Goal: Information Seeking & Learning: Learn about a topic

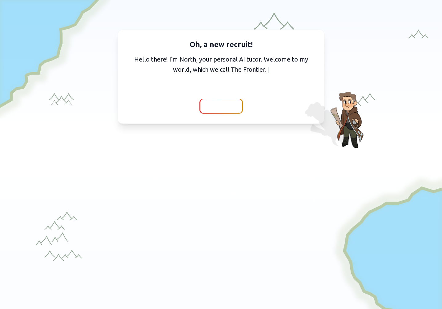
click at [221, 107] on span "Continue" at bounding box center [221, 106] width 24 height 9
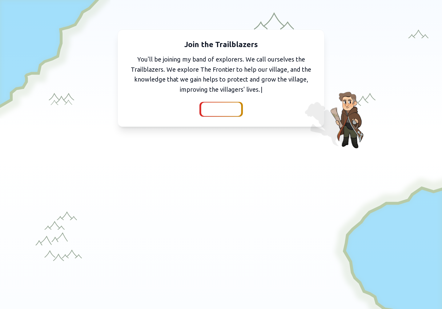
click at [226, 110] on span "Continue" at bounding box center [221, 109] width 24 height 9
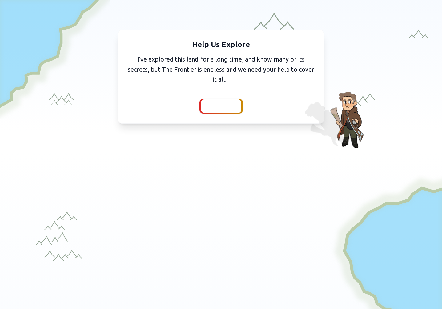
click at [221, 108] on span "Continue" at bounding box center [221, 106] width 24 height 9
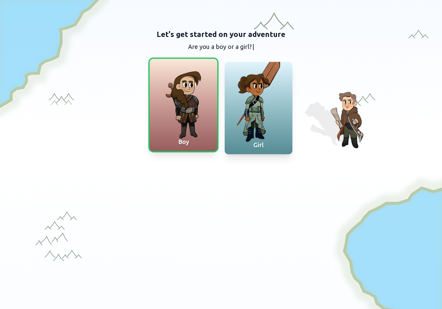
click at [193, 85] on div at bounding box center [184, 105] width 68 height 92
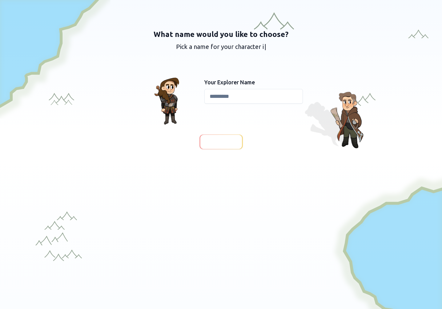
click at [217, 94] on input at bounding box center [253, 96] width 99 height 15
type input "****"
click at [212, 135] on div at bounding box center [221, 141] width 45 height 15
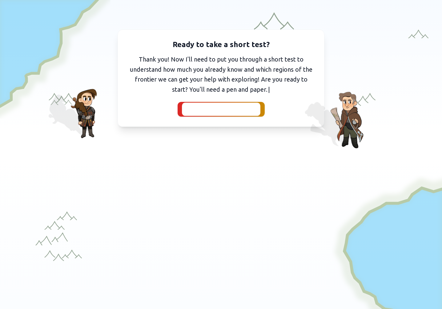
click at [219, 110] on span "I've got my pen and paper" at bounding box center [221, 109] width 67 height 9
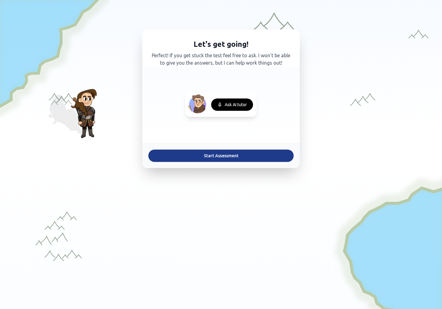
click at [221, 157] on button "Start Assessment" at bounding box center [220, 156] width 145 height 12
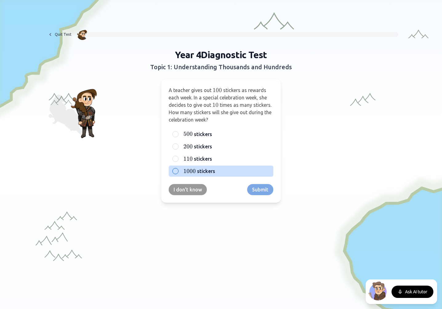
click at [178, 169] on div "1000 1000 1000 stickers" at bounding box center [221, 171] width 105 height 11
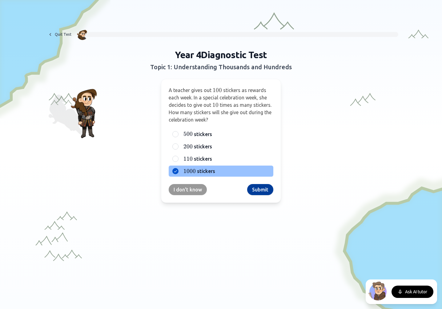
click at [259, 187] on button "Submit" at bounding box center [260, 189] width 26 height 11
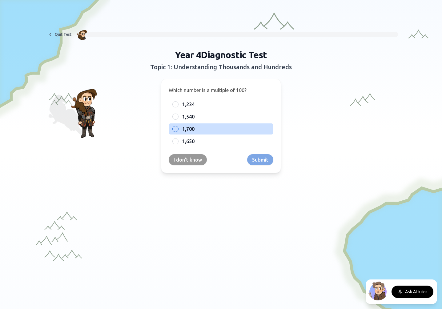
click at [176, 131] on div at bounding box center [175, 129] width 6 height 6
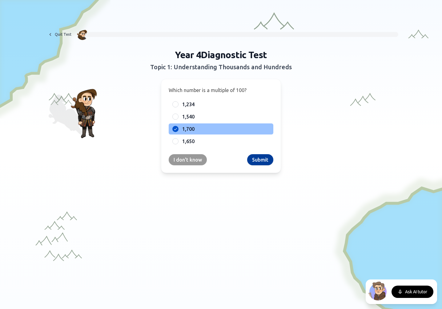
click at [257, 160] on button "Submit" at bounding box center [260, 159] width 26 height 11
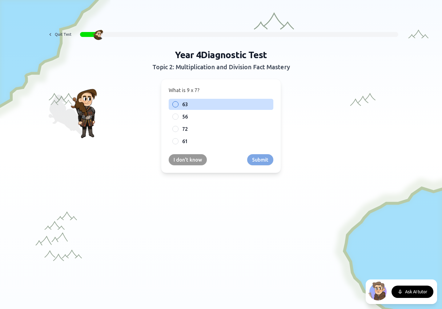
click at [178, 102] on div at bounding box center [175, 104] width 6 height 6
click at [263, 160] on button "Submit" at bounding box center [260, 159] width 26 height 11
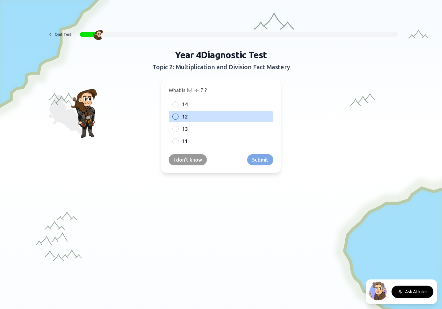
click at [179, 116] on div "12" at bounding box center [221, 116] width 105 height 11
click at [255, 157] on button "Submit" at bounding box center [260, 159] width 26 height 11
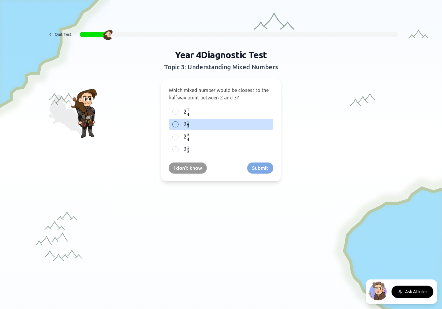
click at [174, 123] on div at bounding box center [175, 124] width 6 height 6
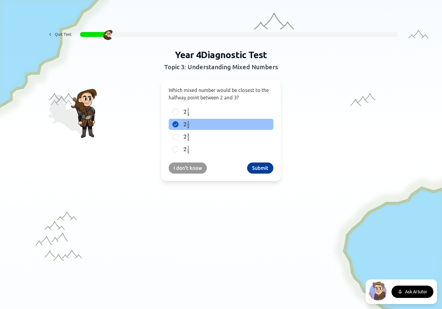
click at [265, 169] on button "Submit" at bounding box center [260, 168] width 26 height 11
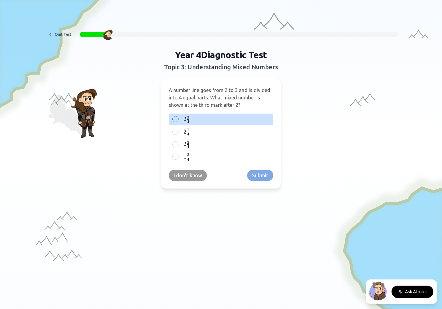
click at [176, 118] on div at bounding box center [175, 119] width 6 height 6
click at [258, 174] on button "Submit" at bounding box center [260, 175] width 26 height 11
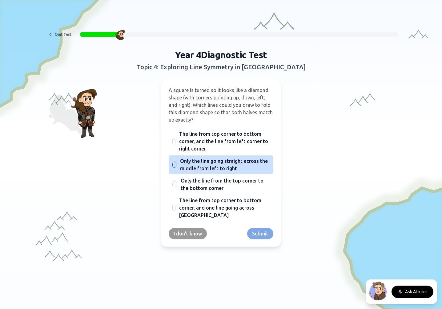
click at [177, 164] on div "Only the line going straight across the middle from left to right" at bounding box center [221, 165] width 105 height 18
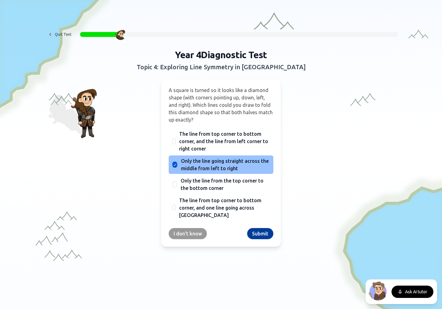
click at [256, 234] on button "Submit" at bounding box center [260, 233] width 26 height 11
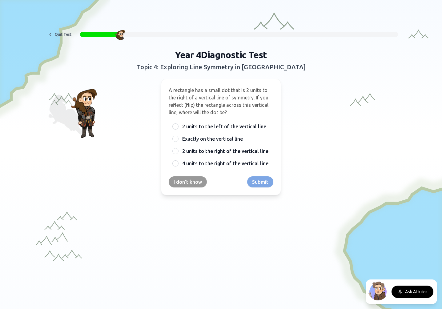
click at [200, 89] on span "A rectangle has a small dot that is 2 units to the right of a vertical line of …" at bounding box center [219, 101] width 100 height 28
click at [194, 91] on span "A rectangle has a small dot that is 2 units to the right of a vertical line of …" at bounding box center [219, 101] width 100 height 28
click at [181, 90] on span "A rectangle has a small dot that is 2 units to the right of a vertical line of …" at bounding box center [219, 101] width 100 height 28
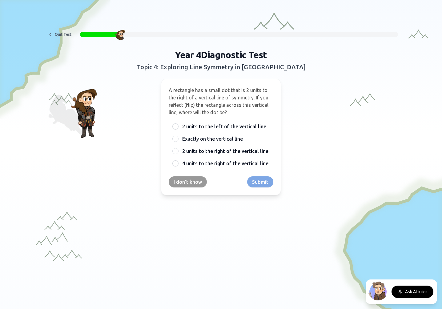
click at [200, 90] on span "A rectangle has a small dot that is 2 units to the right of a vertical line of …" at bounding box center [219, 101] width 100 height 28
click at [176, 93] on p "A rectangle has a small dot that is 2 units to the right of a vertical line of …" at bounding box center [221, 102] width 105 height 30
click at [185, 182] on button "I don't know" at bounding box center [188, 181] width 38 height 11
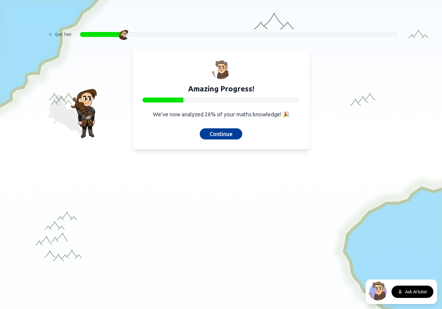
click at [210, 138] on button "Continue" at bounding box center [221, 133] width 42 height 11
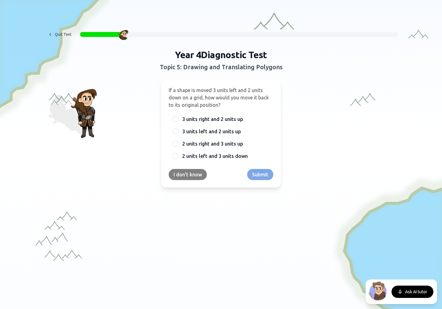
click at [189, 174] on button "I don't know" at bounding box center [188, 174] width 38 height 11
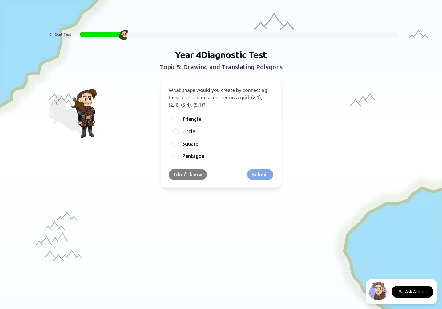
click at [189, 174] on button "I don't know" at bounding box center [188, 174] width 38 height 11
click at [189, 174] on div at bounding box center [221, 247] width 442 height 191
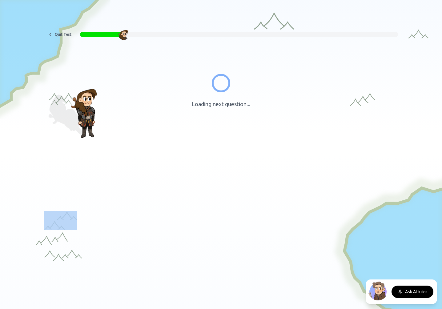
click at [189, 174] on div at bounding box center [221, 247] width 442 height 191
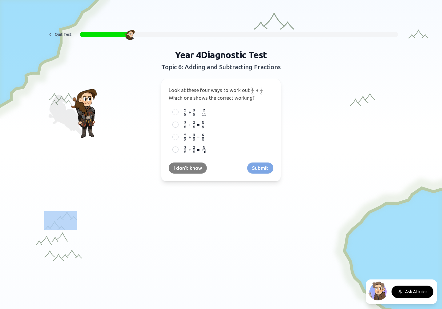
click at [193, 166] on button "I don't know" at bounding box center [188, 168] width 38 height 11
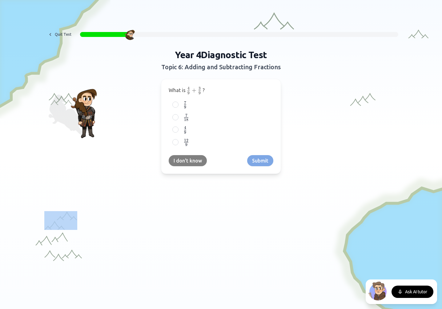
click at [194, 156] on button "I don't know" at bounding box center [188, 160] width 38 height 11
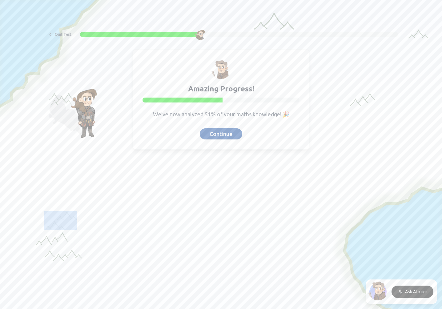
click at [226, 133] on button "Continue" at bounding box center [221, 133] width 42 height 11
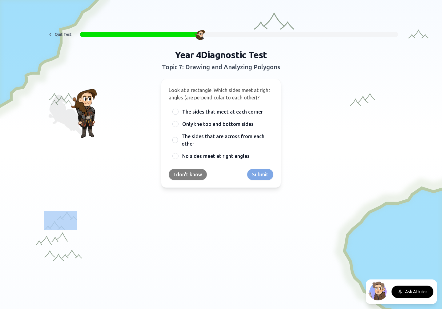
click at [190, 174] on button "I don't know" at bounding box center [188, 174] width 38 height 11
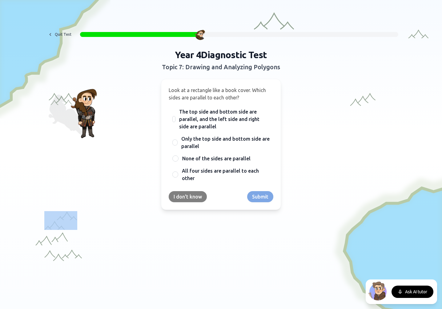
click at [190, 174] on span "All four sides are parallel to each other" at bounding box center [226, 174] width 88 height 15
click at [178, 174] on button "All four sides are parallel to each other" at bounding box center [175, 174] width 5 height 5
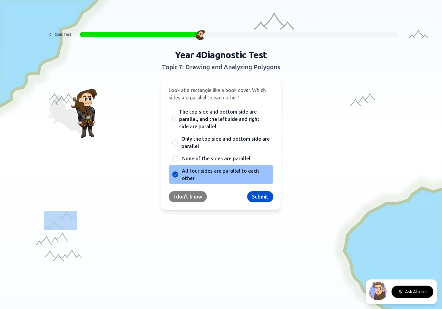
click at [190, 199] on button "I don't know" at bounding box center [188, 196] width 38 height 11
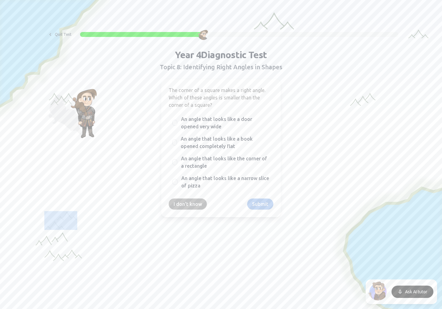
click at [190, 205] on button "I don't know" at bounding box center [188, 204] width 38 height 11
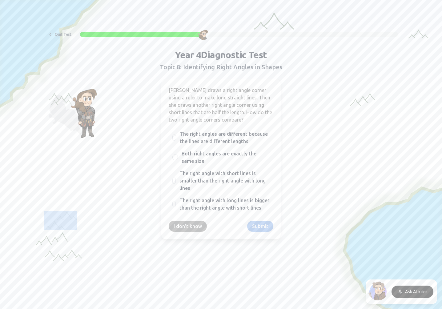
click at [190, 231] on button "I don't know" at bounding box center [188, 226] width 38 height 11
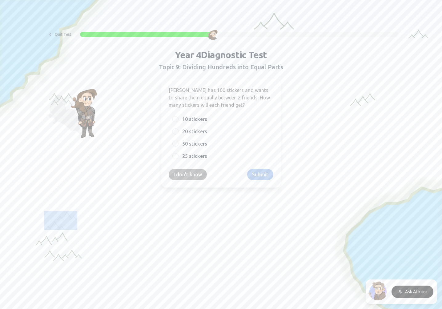
click at [194, 171] on button "I don't know" at bounding box center [188, 174] width 38 height 11
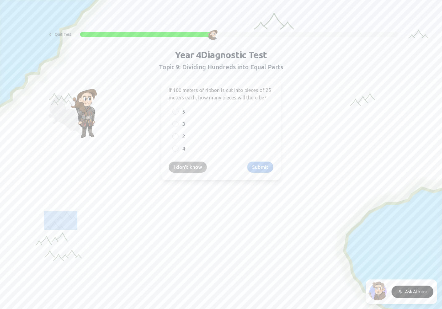
click at [191, 163] on button "I don't know" at bounding box center [188, 167] width 38 height 11
click at [189, 173] on div "To find the missing number in 38 + ? = 75 38 + ? = 75 38 + ? = 75 , which subtr…" at bounding box center [221, 130] width 120 height 102
click at [188, 164] on button "I don't know" at bounding box center [188, 167] width 38 height 11
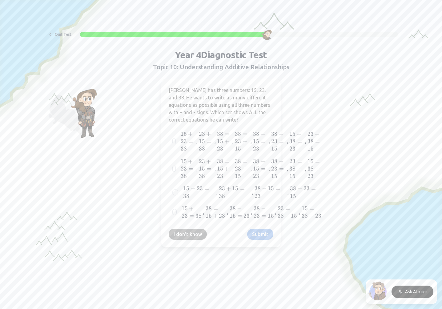
click at [182, 237] on button "I don't know" at bounding box center [188, 234] width 38 height 11
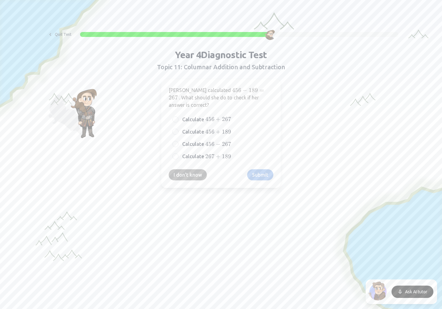
click at [189, 171] on button "I don't know" at bounding box center [188, 174] width 38 height 11
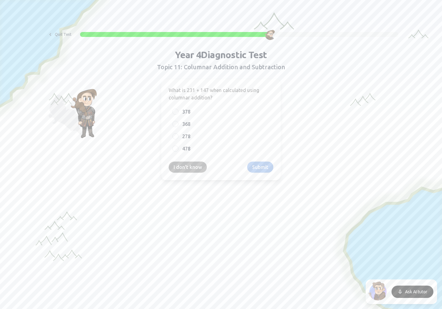
click at [189, 171] on button "I don't know" at bounding box center [188, 167] width 38 height 11
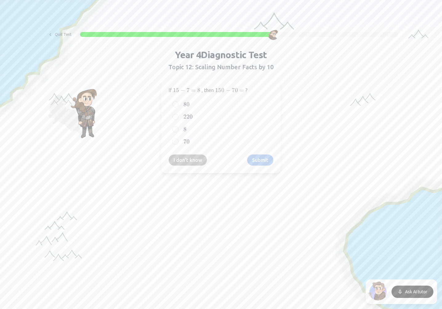
click at [189, 171] on div "If 15 − 7 = 8 15 - 7 = 8 15 − 7 = 8 , then 150 − 70 = 150 - 70 = 150 − 70 = ? 8…" at bounding box center [221, 126] width 120 height 95
click at [189, 161] on button "I don't know" at bounding box center [188, 160] width 38 height 11
click at [189, 161] on button "I don't know" at bounding box center [188, 159] width 38 height 11
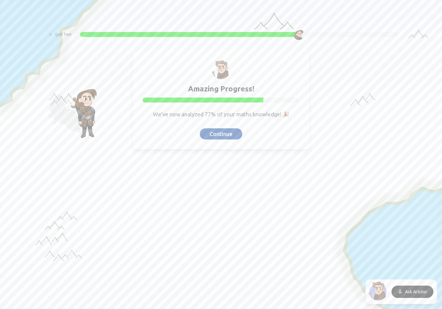
click at [215, 129] on button "Continue" at bounding box center [221, 133] width 42 height 11
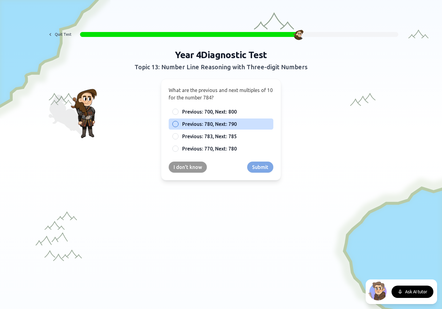
click at [200, 123] on span "Previous: 780, Next: 790" at bounding box center [209, 123] width 55 height 7
click at [178, 123] on button "Previous: 780, Next: 790" at bounding box center [175, 124] width 5 height 5
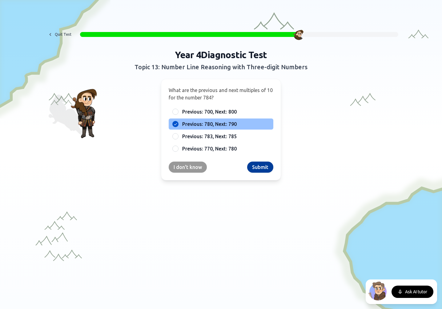
click at [260, 169] on button "Submit" at bounding box center [260, 167] width 26 height 11
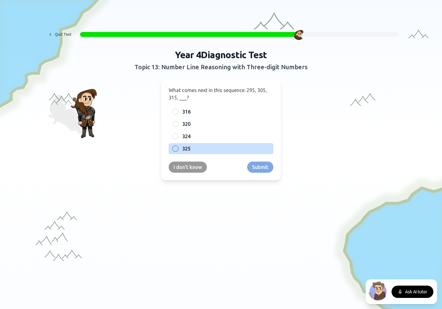
click at [174, 145] on div "325" at bounding box center [221, 148] width 105 height 11
click at [267, 162] on button "Submit" at bounding box center [260, 167] width 26 height 11
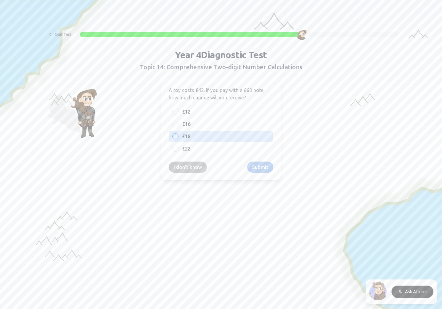
click at [174, 135] on div at bounding box center [175, 136] width 6 height 6
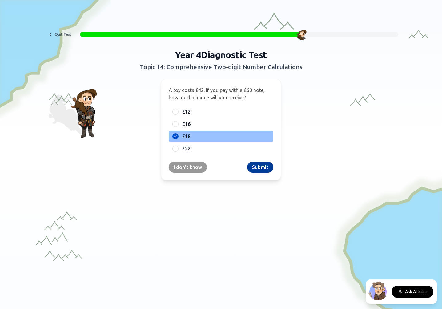
click at [266, 168] on button "Submit" at bounding box center [260, 167] width 26 height 11
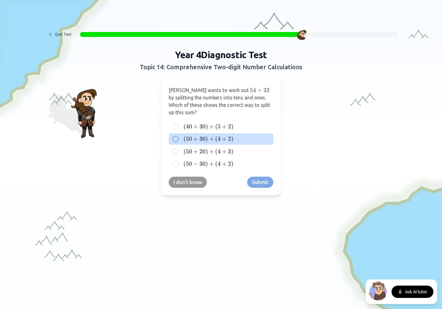
click at [175, 138] on div at bounding box center [175, 139] width 6 height 6
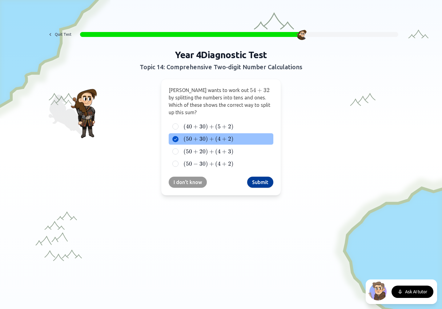
click at [257, 181] on button "Submit" at bounding box center [260, 182] width 26 height 11
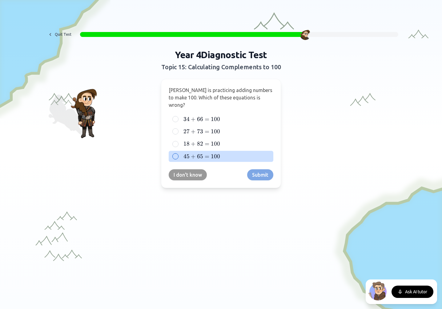
click at [189, 153] on span "45" at bounding box center [187, 156] width 6 height 7
click at [178, 154] on button "45 + 65 = 100 45 + 65 = 100 45 + 65 = 100" at bounding box center [175, 156] width 5 height 5
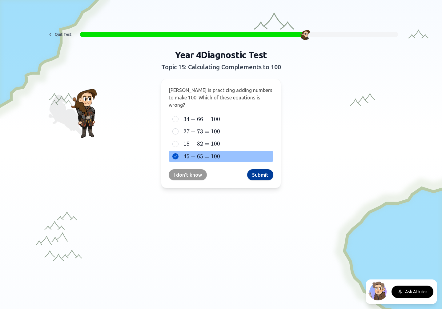
click at [254, 169] on button "Submit" at bounding box center [260, 174] width 26 height 11
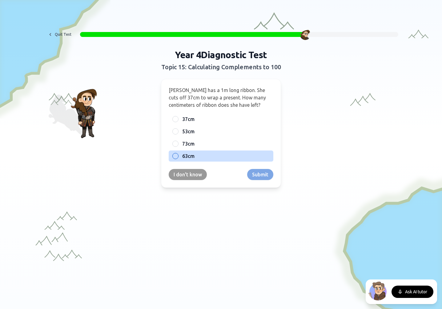
click at [176, 155] on div at bounding box center [175, 156] width 6 height 6
click at [259, 171] on button "Submit" at bounding box center [260, 174] width 26 height 11
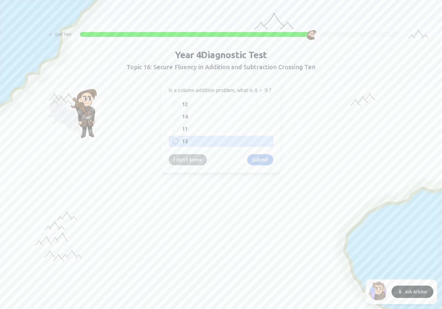
click at [176, 142] on div at bounding box center [175, 141] width 6 height 6
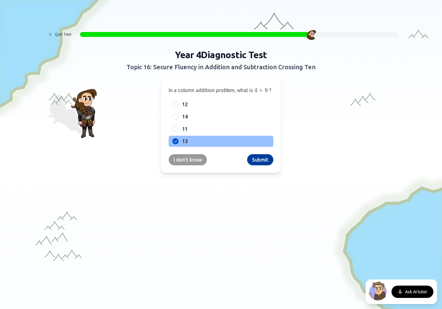
click at [259, 158] on button "Submit" at bounding box center [260, 159] width 26 height 11
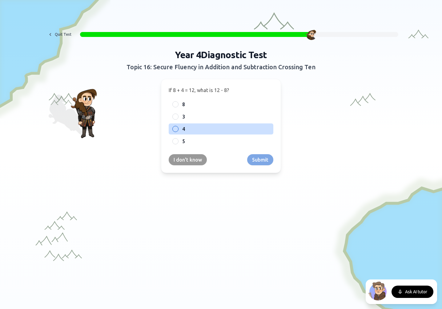
click at [175, 129] on div at bounding box center [175, 129] width 6 height 6
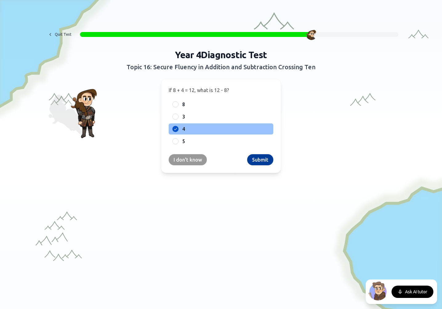
click at [261, 156] on button "Submit" at bounding box center [260, 159] width 26 height 11
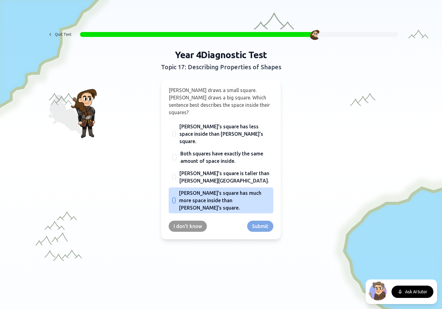
click at [187, 189] on span "Jake's square has much more space inside than Emma's square." at bounding box center [224, 200] width 91 height 22
click at [176, 198] on button "Jake's square has much more space inside than Emma's square." at bounding box center [174, 200] width 5 height 5
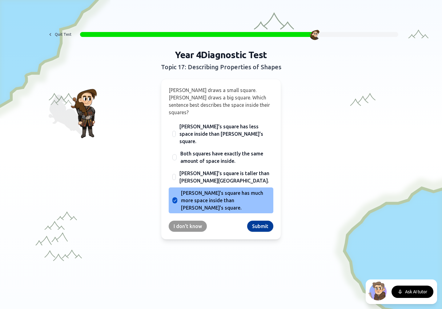
click at [261, 221] on button "Submit" at bounding box center [260, 226] width 26 height 11
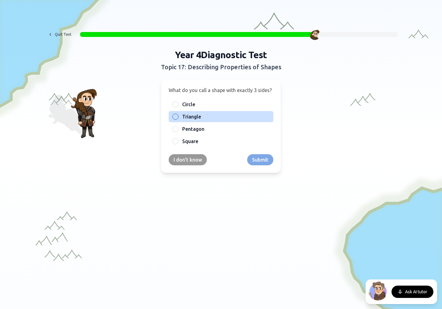
click at [180, 117] on div "Triangle" at bounding box center [221, 116] width 105 height 11
click at [263, 164] on button "Submit" at bounding box center [260, 159] width 26 height 11
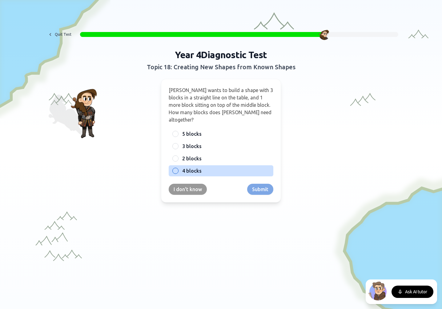
click at [176, 167] on div "4 blocks" at bounding box center [221, 170] width 105 height 11
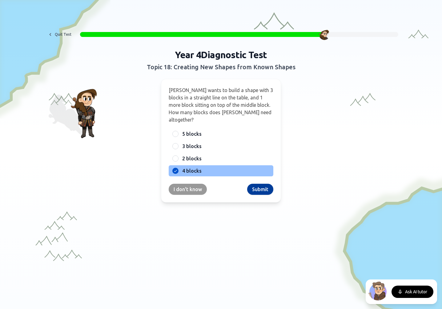
click at [255, 184] on button "Submit" at bounding box center [260, 189] width 26 height 11
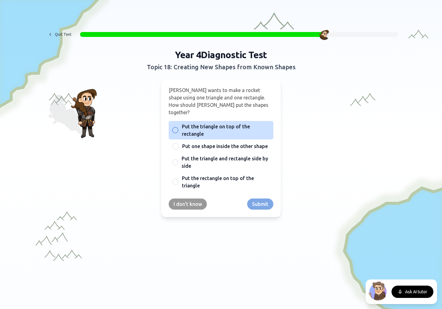
click at [180, 123] on div "Put the triangle on top of the rectangle" at bounding box center [221, 130] width 105 height 18
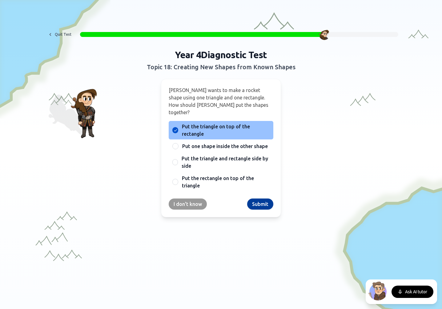
click at [254, 199] on button "Submit" at bounding box center [260, 204] width 26 height 11
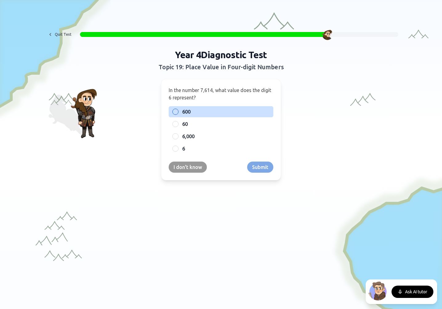
click at [175, 111] on div at bounding box center [175, 112] width 6 height 6
click at [258, 166] on button "Submit" at bounding box center [260, 167] width 26 height 11
click at [177, 109] on div at bounding box center [175, 112] width 6 height 6
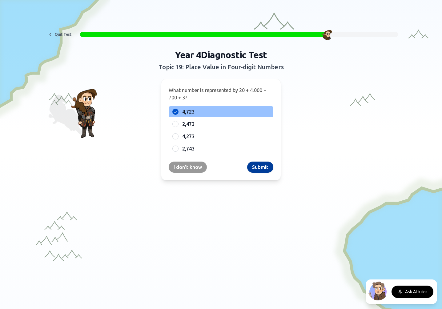
click at [257, 165] on button "Submit" at bounding box center [260, 167] width 26 height 11
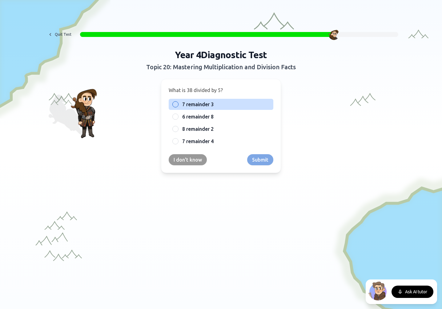
click at [175, 103] on div at bounding box center [175, 104] width 6 height 6
click at [256, 164] on button "Submit" at bounding box center [260, 159] width 26 height 11
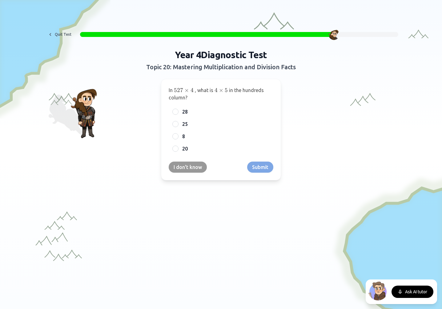
click at [196, 89] on span ", what is" at bounding box center [204, 90] width 18 height 6
click at [190, 89] on span "527 ×" at bounding box center [182, 90] width 17 height 7
click at [184, 89] on span "527 ×" at bounding box center [182, 90] width 17 height 7
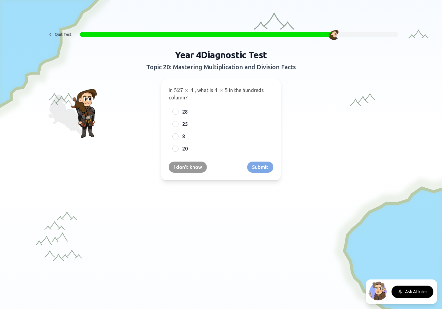
click at [184, 89] on span "527 ×" at bounding box center [182, 90] width 17 height 7
click at [188, 89] on span "×" at bounding box center [186, 90] width 5 height 7
click at [177, 145] on div "20" at bounding box center [221, 148] width 105 height 11
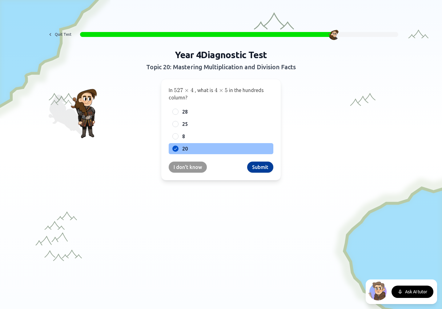
click at [257, 167] on button "Submit" at bounding box center [260, 167] width 26 height 11
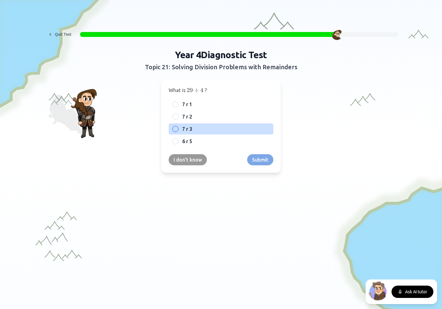
click at [175, 128] on div at bounding box center [175, 129] width 6 height 6
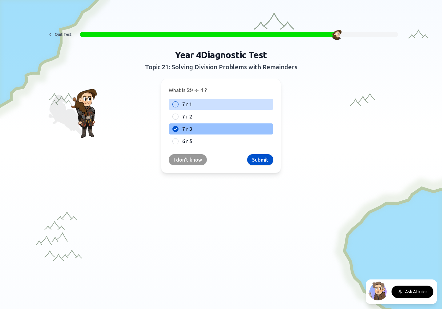
click at [179, 101] on div "7 r 1" at bounding box center [221, 104] width 105 height 11
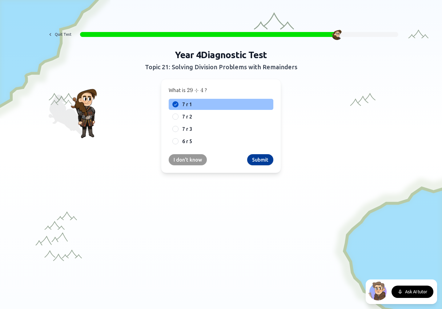
click at [262, 159] on button "Submit" at bounding box center [260, 159] width 26 height 11
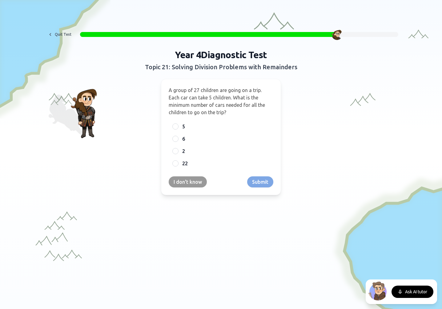
click at [184, 91] on span "A group of 27 children are going on a trip. Each car can take 5 children. What …" at bounding box center [217, 101] width 96 height 28
click at [189, 92] on span "A group of 27 children are going on a trip. Each car can take 5 children. What …" at bounding box center [217, 101] width 96 height 28
click at [182, 91] on span "A group of 27 children are going on a trip. Each car can take 5 children. What …" at bounding box center [217, 101] width 96 height 28
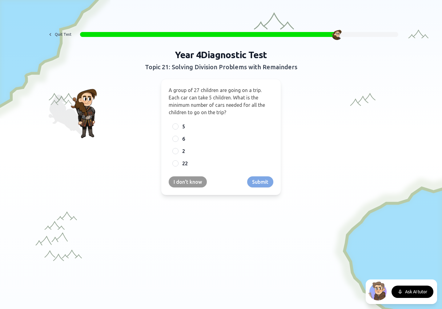
click at [182, 91] on span "A group of 27 children are going on a trip. Each car can take 5 children. What …" at bounding box center [217, 101] width 96 height 28
click at [193, 91] on span "A group of 27 children are going on a trip. Each car can take 5 children. What …" at bounding box center [217, 101] width 96 height 28
click at [183, 100] on span "A group of 27 children are going on a trip. Each car can take 5 children. What …" at bounding box center [217, 101] width 96 height 28
click at [189, 99] on span "A group of 27 children are going on a trip. Each car can take 5 children. What …" at bounding box center [217, 101] width 96 height 28
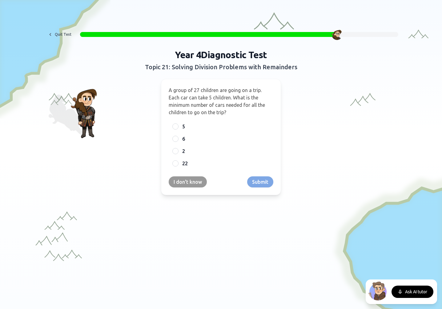
click at [189, 99] on span "A group of 27 children are going on a trip. Each car can take 5 children. What …" at bounding box center [217, 101] width 96 height 28
click at [192, 99] on span "A group of 27 children are going on a trip. Each car can take 5 children. What …" at bounding box center [217, 101] width 96 height 28
click at [193, 103] on span "A group of 27 children are going on a trip. Each car can take 5 children. What …" at bounding box center [217, 101] width 96 height 28
click at [198, 104] on span "A group of 27 children are going on a trip. Each car can take 5 children. What …" at bounding box center [217, 101] width 96 height 28
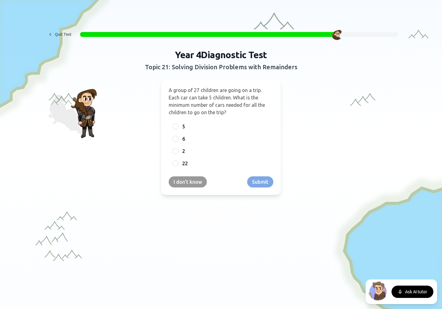
click at [198, 104] on span "A group of 27 children are going on a trip. Each car can take 5 children. What …" at bounding box center [217, 101] width 96 height 28
click at [183, 104] on span "A group of 27 children are going on a trip. Each car can take 5 children. What …" at bounding box center [217, 101] width 96 height 28
click at [170, 137] on div "6" at bounding box center [221, 138] width 105 height 11
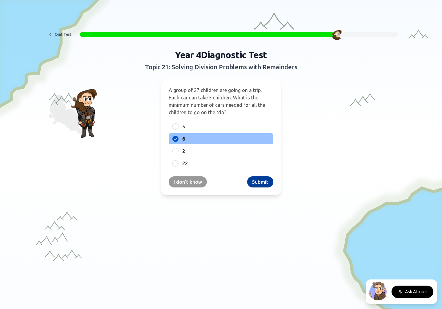
click at [265, 186] on button "Submit" at bounding box center [260, 181] width 26 height 11
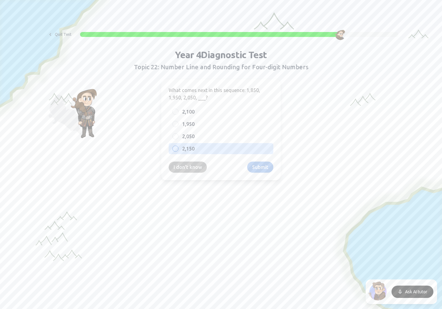
click at [176, 149] on div at bounding box center [175, 149] width 6 height 6
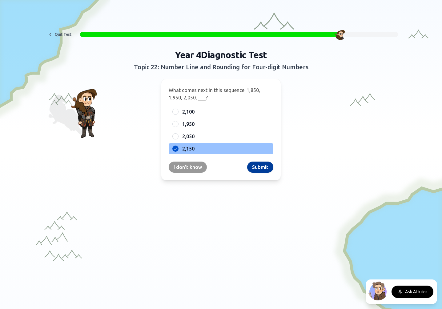
click at [268, 170] on button "Submit" at bounding box center [260, 167] width 26 height 11
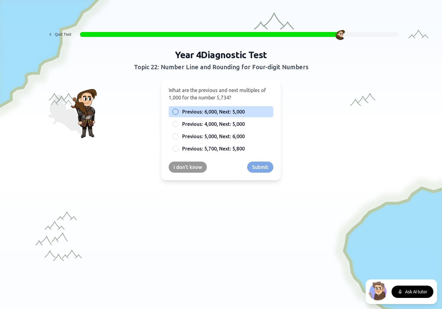
click at [188, 117] on div "Previous: 6,000, Next: 5,000" at bounding box center [221, 111] width 105 height 11
click at [257, 167] on button "Submit" at bounding box center [260, 167] width 26 height 11
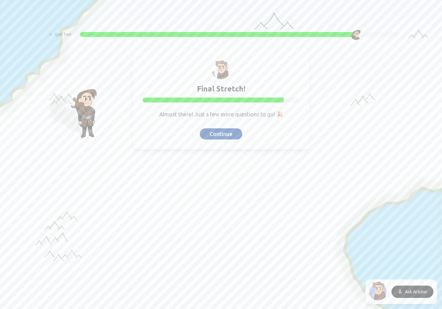
click at [223, 134] on button "Continue" at bounding box center [221, 133] width 42 height 11
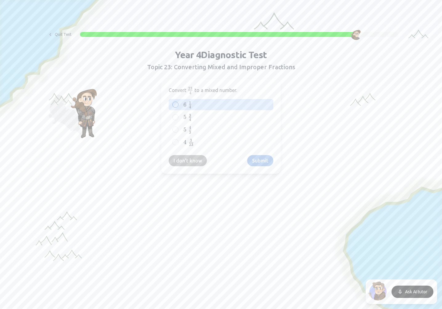
click at [193, 104] on label "6    1 4 6\;{1 \over 4} 6 4 1 ​" at bounding box center [225, 105] width 87 height 8
click at [178, 104] on button "6    1 4 6\;{1 \over 4} 6 4 1 ​" at bounding box center [175, 104] width 5 height 5
click at [265, 155] on button "Submit" at bounding box center [260, 160] width 26 height 11
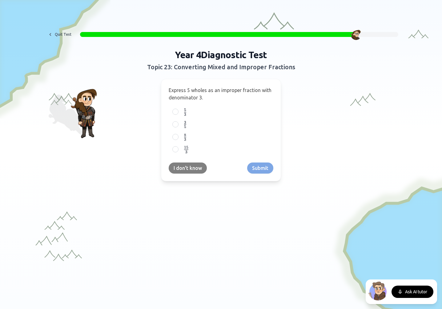
click at [192, 166] on button "I don't know" at bounding box center [188, 168] width 38 height 11
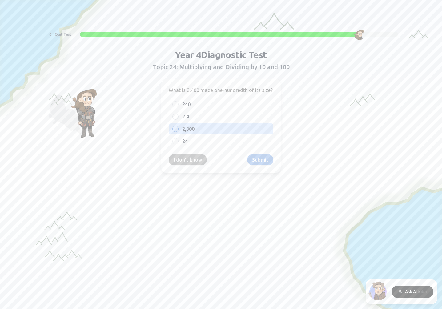
click at [186, 132] on span "2,300" at bounding box center [188, 128] width 12 height 7
click at [178, 131] on button "2,300" at bounding box center [175, 129] width 5 height 5
click at [270, 160] on button "Submit" at bounding box center [260, 159] width 26 height 11
click at [202, 123] on div "700" at bounding box center [221, 128] width 105 height 11
click at [269, 157] on button "Submit" at bounding box center [260, 159] width 26 height 11
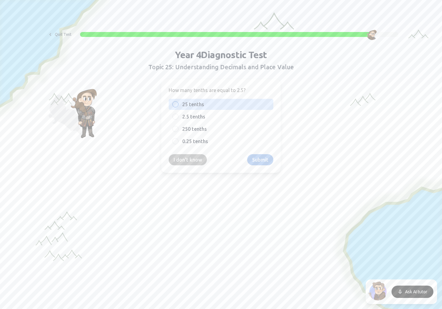
click at [185, 105] on span "25 tenths" at bounding box center [193, 104] width 22 height 7
click at [178, 105] on button "25 tenths" at bounding box center [175, 104] width 5 height 5
click at [269, 152] on div "How many tenths are equal to 2.5? 25 tenths 2.5 tenths 250 tenths 0.25 tenths I…" at bounding box center [221, 126] width 120 height 94
click at [268, 156] on button "Submit" at bounding box center [260, 159] width 26 height 11
click at [187, 101] on span "63/10" at bounding box center [188, 104] width 13 height 7
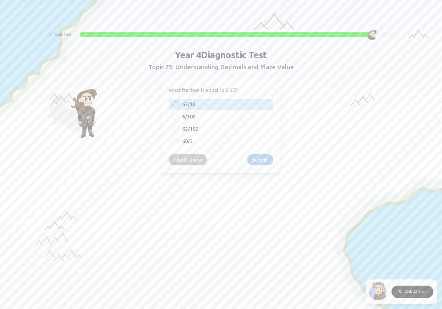
click at [178, 102] on button "63/10" at bounding box center [175, 104] width 5 height 5
click at [269, 160] on button "Submit" at bounding box center [260, 159] width 26 height 11
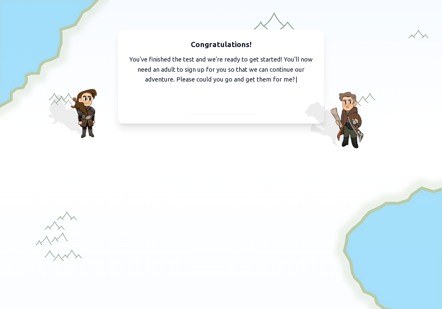
click at [216, 109] on span "I've got them with me" at bounding box center [221, 106] width 57 height 9
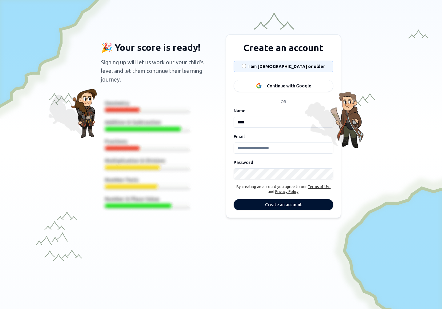
click at [259, 68] on div "I am 13 years old or older" at bounding box center [283, 66] width 89 height 11
click at [281, 83] on div "Continue with Google" at bounding box center [289, 86] width 44 height 6
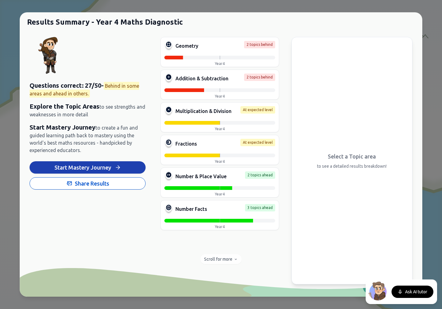
click at [89, 83] on span "27 / 50 -" at bounding box center [94, 85] width 19 height 7
click at [77, 83] on span "Questions correct:" at bounding box center [57, 85] width 54 height 7
click at [223, 78] on span "Addition & Subtraction" at bounding box center [202, 78] width 53 height 7
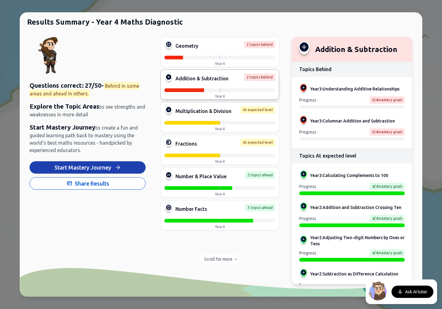
click at [331, 131] on div "Progress 0 / 4 mastery goals" at bounding box center [352, 131] width 106 height 7
click at [332, 186] on div "Progress 4 / 4 mastery goals" at bounding box center [352, 186] width 106 height 7
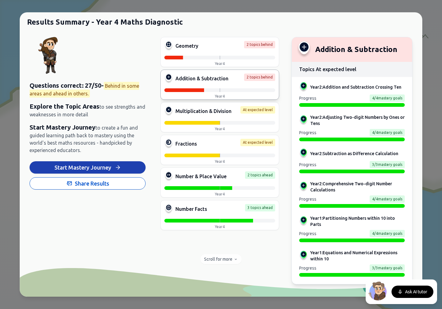
click at [254, 166] on div "Geometry 2 topics behind Year 4 Addition & Subtraction 2 topics behind Year 4 M…" at bounding box center [220, 153] width 121 height 233
click at [85, 167] on button "Start Mastery Journey" at bounding box center [88, 167] width 116 height 12
click at [93, 171] on button "Start Mastery Journey" at bounding box center [88, 167] width 116 height 12
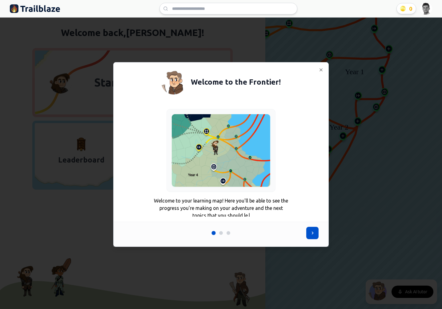
scroll to position [16, 0]
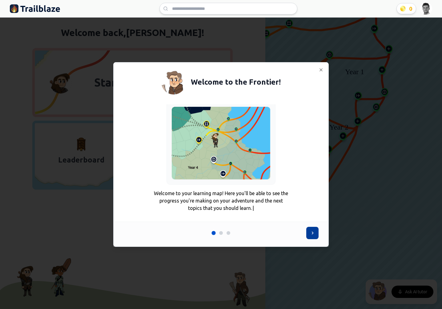
click at [315, 234] on icon at bounding box center [312, 233] width 6 height 6
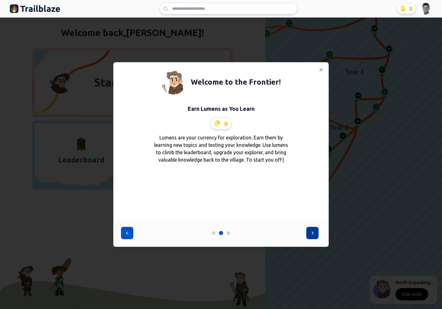
click at [312, 235] on icon at bounding box center [312, 233] width 6 height 6
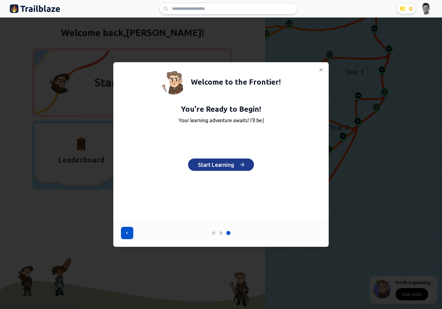
click at [221, 165] on button "Start Learning" at bounding box center [221, 165] width 66 height 12
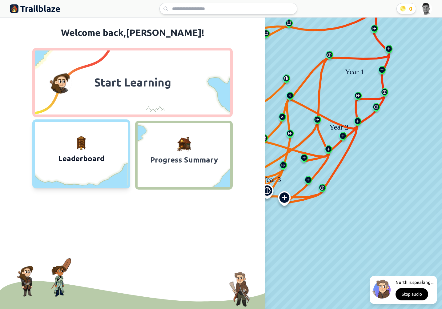
click at [98, 157] on span "Leaderboard" at bounding box center [81, 159] width 51 height 12
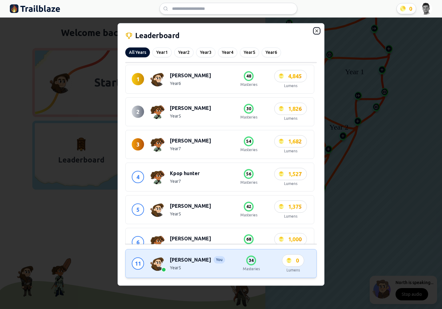
click at [317, 31] on icon "button" at bounding box center [316, 30] width 5 height 5
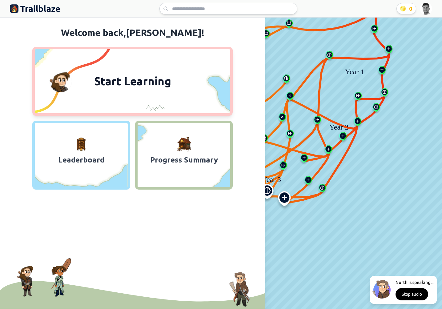
click at [133, 102] on button "Start Learning" at bounding box center [132, 81] width 200 height 69
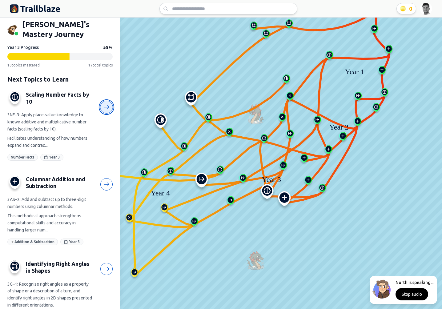
click at [107, 108] on icon at bounding box center [106, 107] width 6 height 6
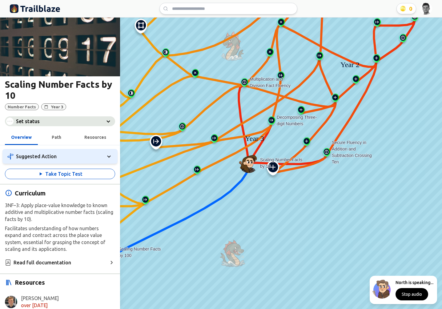
click at [108, 121] on icon at bounding box center [108, 121] width 7 height 7
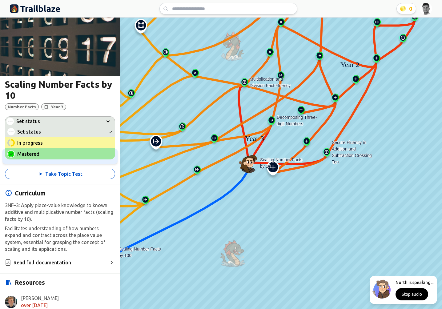
click at [108, 121] on icon at bounding box center [107, 121] width 7 height 7
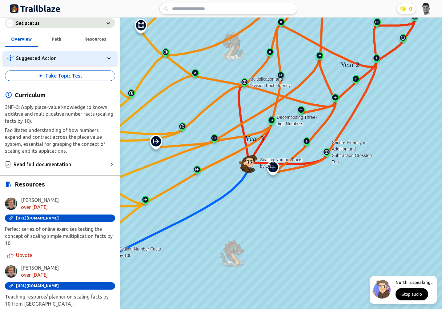
scroll to position [114, 0]
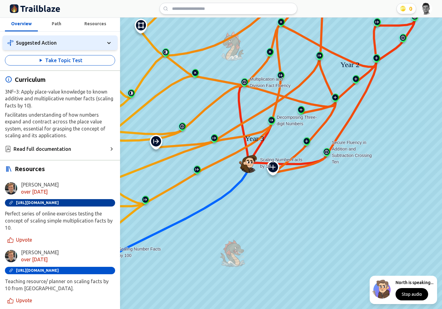
click at [56, 201] on span "[URL][DOMAIN_NAME]" at bounding box center [37, 203] width 43 height 4
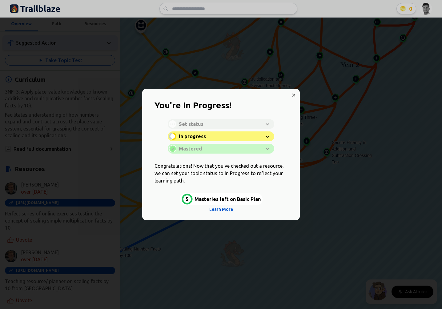
click at [293, 94] on div "Learn with North Start Learning Open resource without North" at bounding box center [220, 127] width 153 height 69
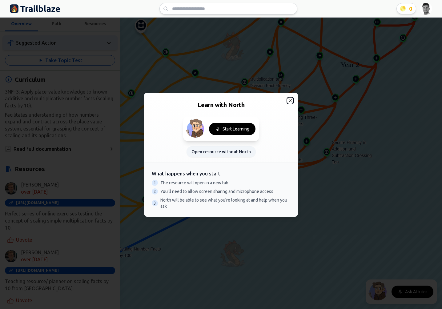
click at [290, 100] on icon "button" at bounding box center [290, 100] width 3 height 3
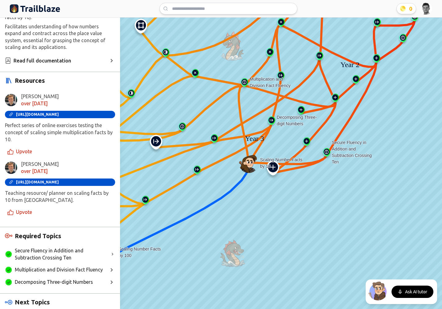
scroll to position [215, 0]
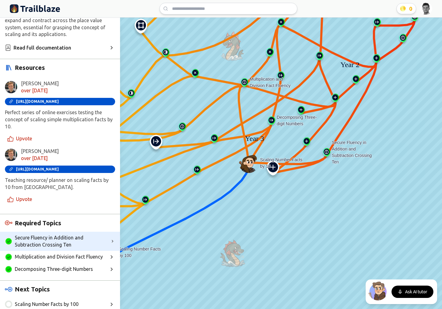
click at [70, 238] on span "Secure Fluency in Addition and Subtraction Crossing Ten" at bounding box center [62, 241] width 95 height 14
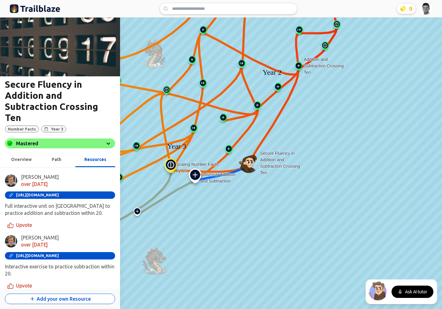
click at [34, 151] on button "Overview" at bounding box center [21, 159] width 33 height 16
click at [27, 157] on span "Overview" at bounding box center [21, 159] width 21 height 5
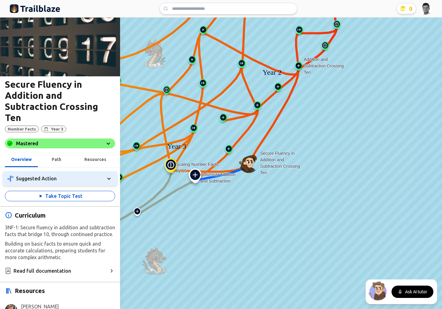
click at [70, 224] on div "3NF-1: Secure fluency in addition and subtraction facts that bridge 10, through…" at bounding box center [60, 242] width 110 height 37
click at [59, 213] on div "Curriculum 3NF-1: Secure fluency in addition and subtraction facts that bridge …" at bounding box center [60, 245] width 120 height 66
